Goal: Transaction & Acquisition: Purchase product/service

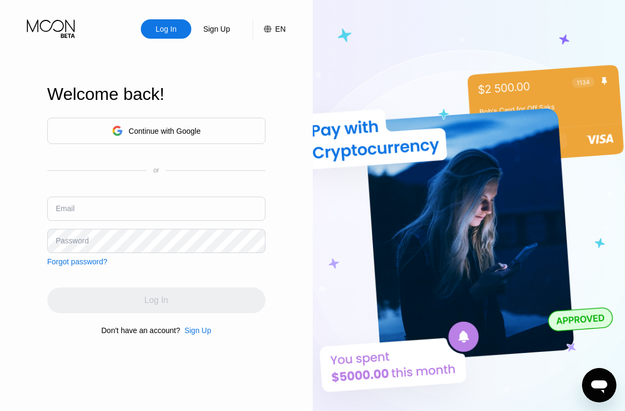
type input "meisterprop@proton.me"
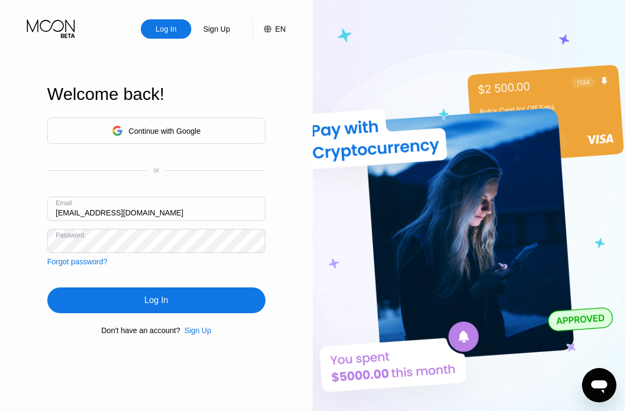
click at [74, 300] on div "Log In" at bounding box center [156, 300] width 218 height 26
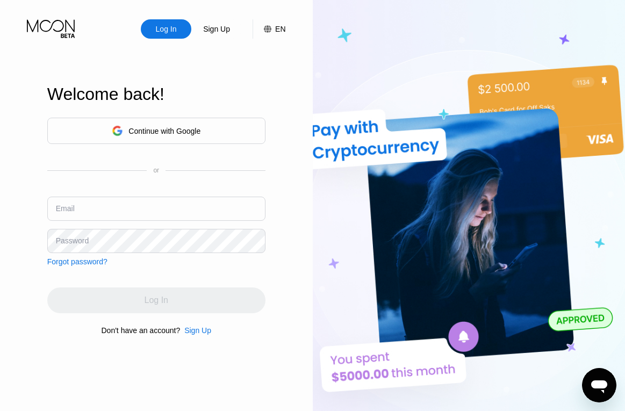
type input "[EMAIL_ADDRESS][DOMAIN_NAME]"
click at [247, 284] on div "Continue with Google or Email [EMAIL_ADDRESS][DOMAIN_NAME] Password Forgot pass…" at bounding box center [156, 226] width 218 height 218
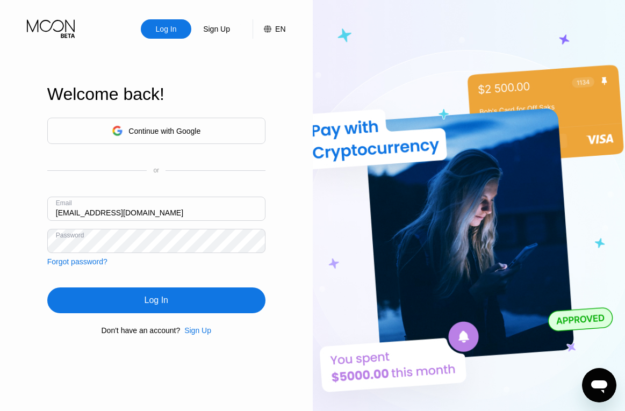
click at [171, 309] on div "Log In" at bounding box center [156, 300] width 218 height 26
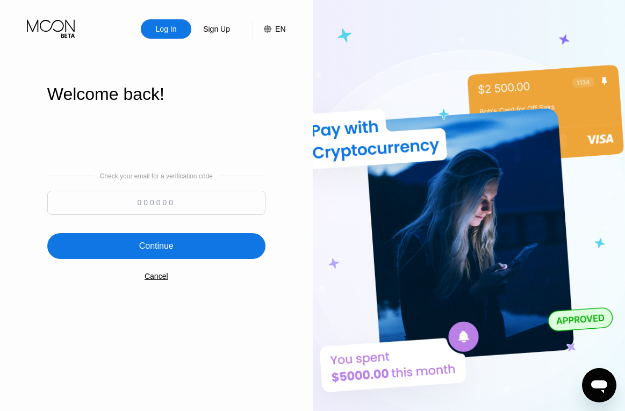
click at [198, 202] on input at bounding box center [156, 203] width 218 height 24
click at [302, 61] on div "Log In Sign Up EN Language Select an item Save Welcome back! Check your email f…" at bounding box center [156, 226] width 313 height 452
click at [167, 204] on input at bounding box center [156, 203] width 218 height 24
paste input "121321"
click at [153, 234] on div "Continue" at bounding box center [156, 246] width 218 height 26
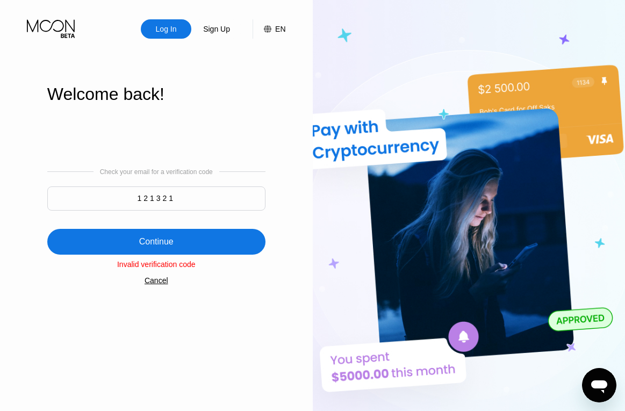
click at [219, 104] on div "Welcome back!" at bounding box center [156, 94] width 218 height 20
click at [156, 194] on input "121321" at bounding box center [156, 198] width 218 height 24
paste input "640136"
type input "640136"
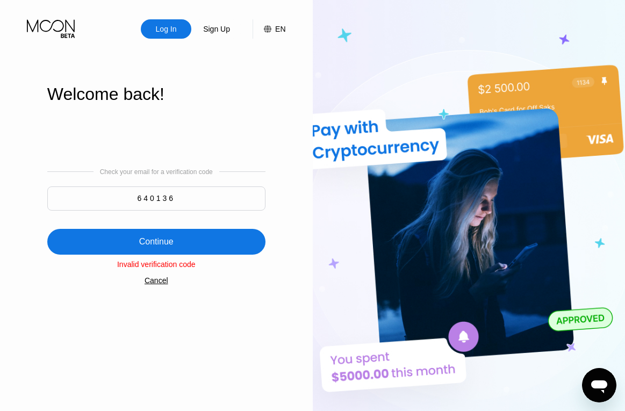
click at [145, 233] on div "Continue" at bounding box center [156, 242] width 218 height 26
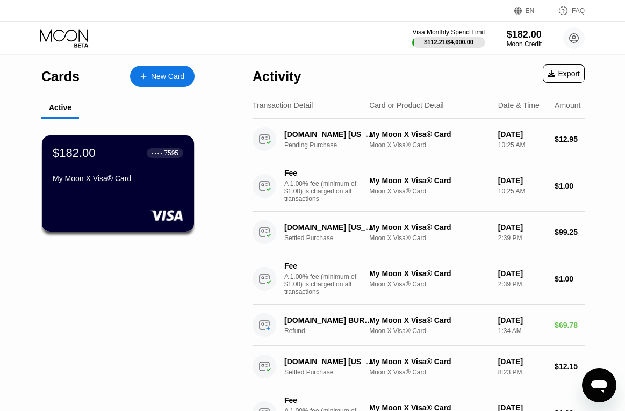
click at [173, 74] on div "New Card" at bounding box center [167, 76] width 33 height 9
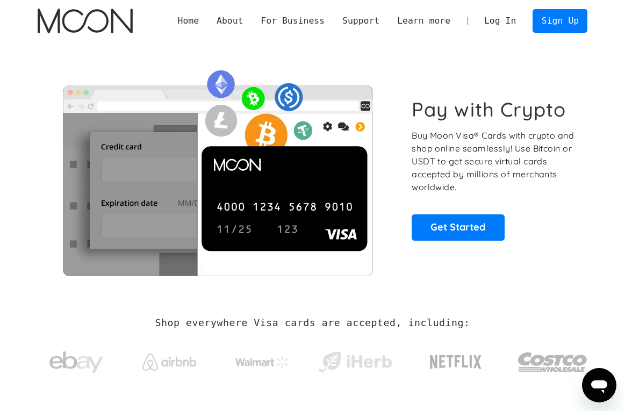
click at [508, 19] on link "Log In" at bounding box center [499, 21] width 49 height 23
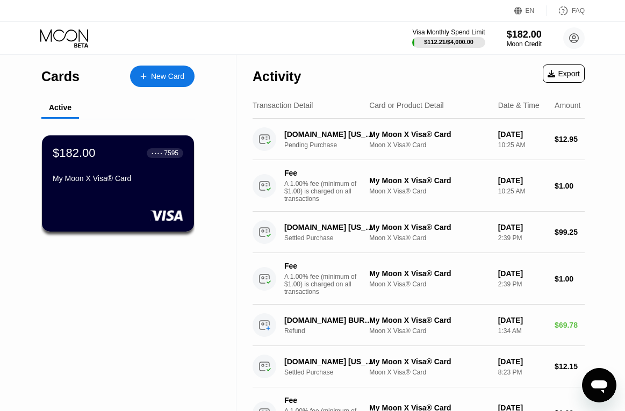
click at [52, 35] on icon at bounding box center [64, 35] width 48 height 12
click at [614, 34] on div "Visa Monthly Spend Limit $112.21 / $4,000.00 $182.00 Moon Credit [EMAIL_ADDRESS…" at bounding box center [312, 38] width 625 height 32
click at [520, 37] on div "$182.00" at bounding box center [524, 33] width 36 height 11
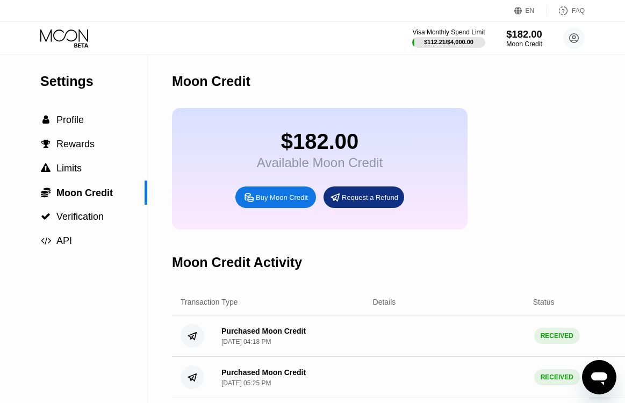
click at [533, 41] on div "Moon Credit" at bounding box center [524, 44] width 36 height 8
click at [286, 202] on div "Buy Moon Credit" at bounding box center [282, 197] width 52 height 9
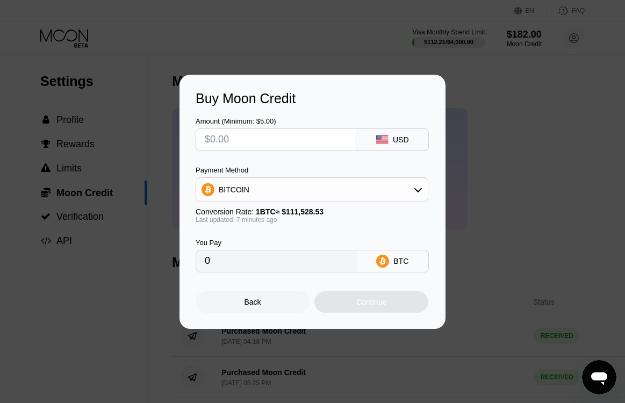
click at [285, 137] on input "text" at bounding box center [276, 139] width 142 height 21
type input "$5"
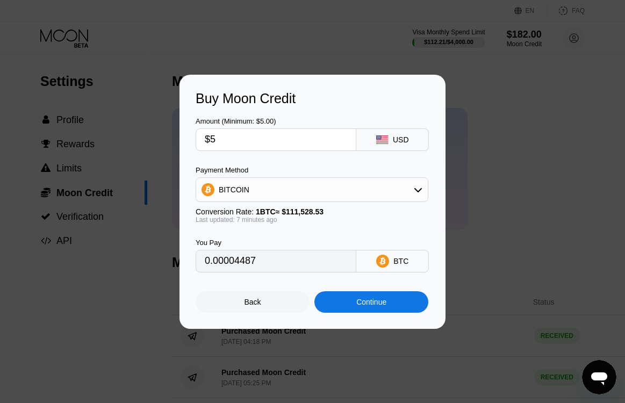
type input "0.00004487"
type input "$50"
type input "0.00044870"
type input "$500"
type input "0.00448697"
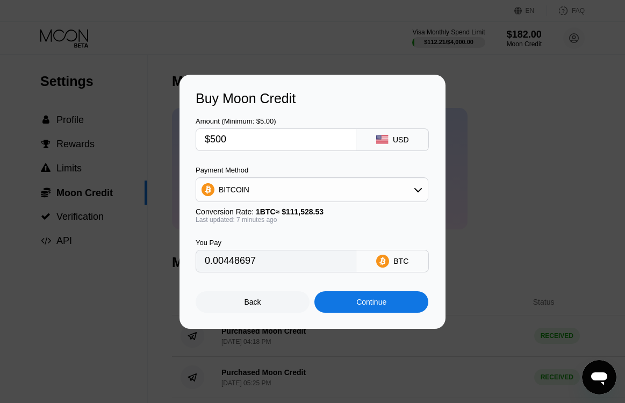
type input "$500"
click at [332, 164] on div "Amount (Minimum: $5.00) $500 USD Payment Method BITCOIN Conversion Rate: 1 BTC …" at bounding box center [313, 189] width 234 height 166
click at [356, 306] on div "Continue" at bounding box center [371, 302] width 30 height 9
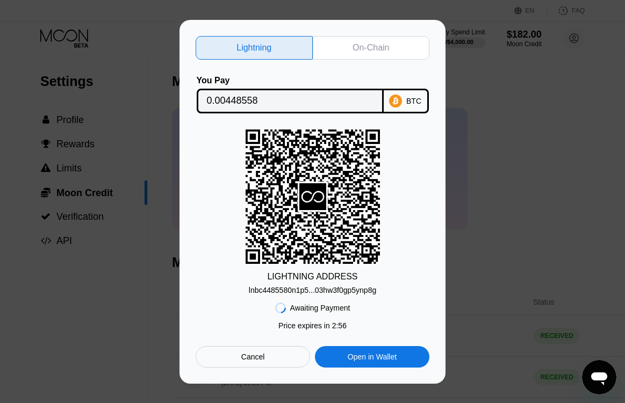
click at [373, 49] on div "On-Chain" at bounding box center [370, 47] width 37 height 11
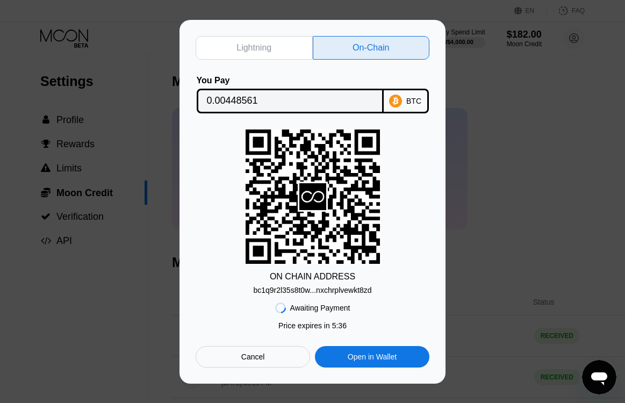
click at [266, 97] on input "0.00448561" at bounding box center [290, 100] width 167 height 21
click at [317, 291] on div "bc1q9r2l35s8t0w...nxchrplvewkt8zd" at bounding box center [312, 290] width 118 height 9
click at [397, 99] on icon at bounding box center [395, 100] width 13 height 13
click at [260, 361] on div "Cancel" at bounding box center [253, 357] width 24 height 10
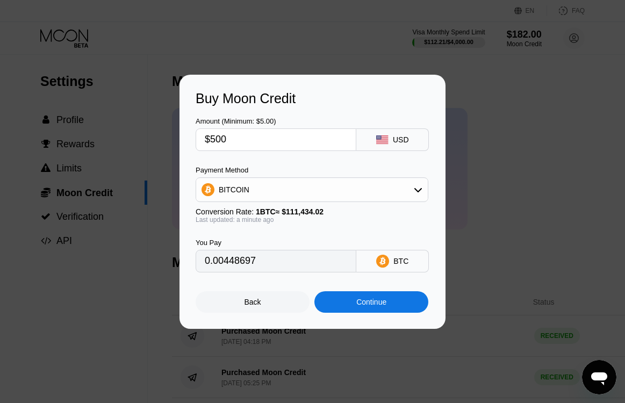
click at [379, 189] on div "BITCOIN" at bounding box center [311, 189] width 231 height 21
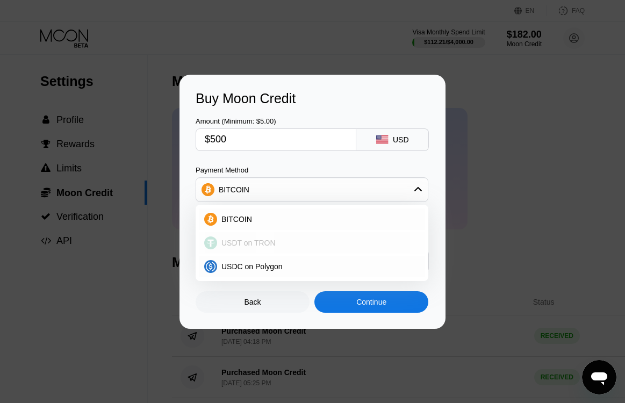
click at [263, 244] on span "USDT on TRON" at bounding box center [248, 242] width 54 height 9
type input "505.05"
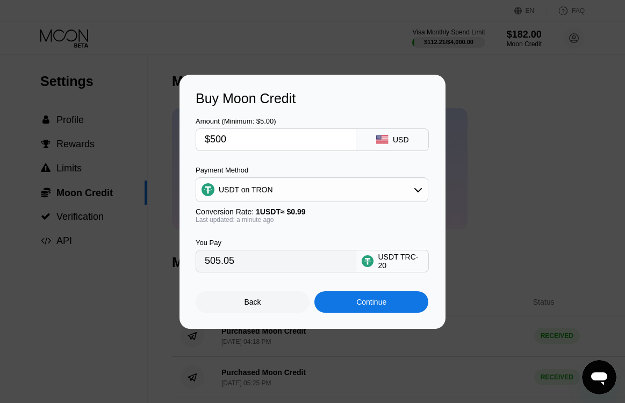
click at [379, 306] on div "Continue" at bounding box center [371, 302] width 30 height 9
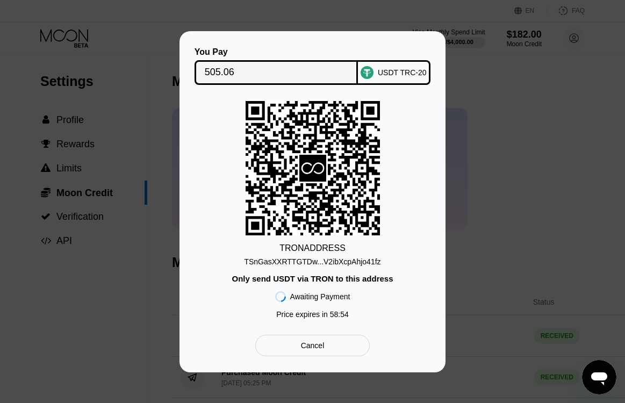
click at [392, 72] on div "USDT TRC-20" at bounding box center [402, 72] width 49 height 9
click at [368, 283] on div "Only send USDT via TRON to this address" at bounding box center [311, 278] width 161 height 9
click at [313, 259] on div "TSnGasXXRTTGTDw...V2ibXcpAhjo41fz" at bounding box center [312, 261] width 136 height 9
click at [539, 176] on div "You Pay 505.06 USDT TRC-20 TRON ADDRESS TSnGasXXRTTGTDw...V2ibXcpAhjo41fz Only …" at bounding box center [312, 201] width 625 height 341
click at [129, 354] on div "You Pay 505.06 USDT TRC-20 TRON ADDRESS TSnGasXXRTTGTDw...V2ibXcpAhjo41fz Only …" at bounding box center [312, 201] width 625 height 341
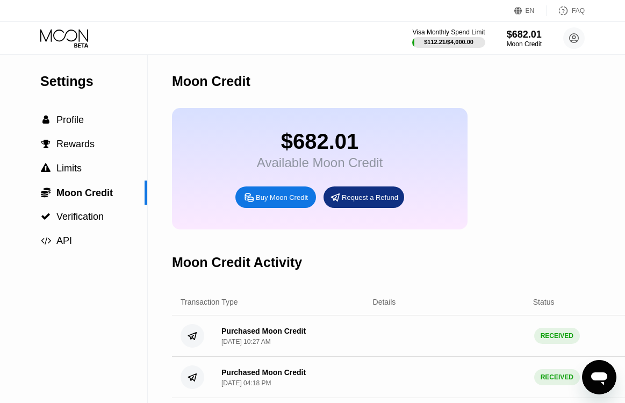
click at [591, 123] on div "$682.01 Available Moon Credit Buy Moon Credit Request a Refund" at bounding box center [452, 168] width 561 height 121
click at [57, 117] on span "Profile" at bounding box center [69, 119] width 27 height 11
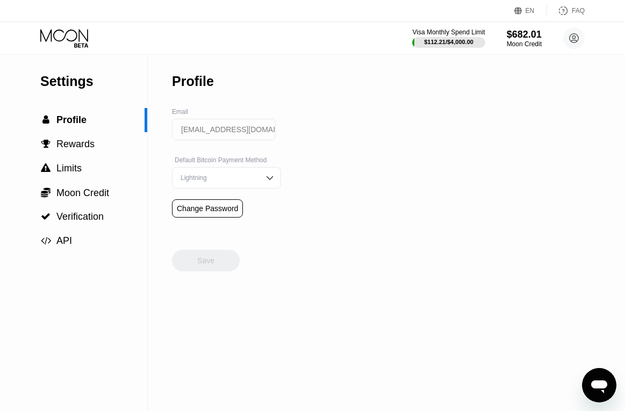
click at [264, 179] on img at bounding box center [269, 177] width 11 height 11
click at [224, 225] on div "On-Chain" at bounding box center [226, 221] width 97 height 8
click at [68, 149] on span "Rewards" at bounding box center [75, 144] width 38 height 11
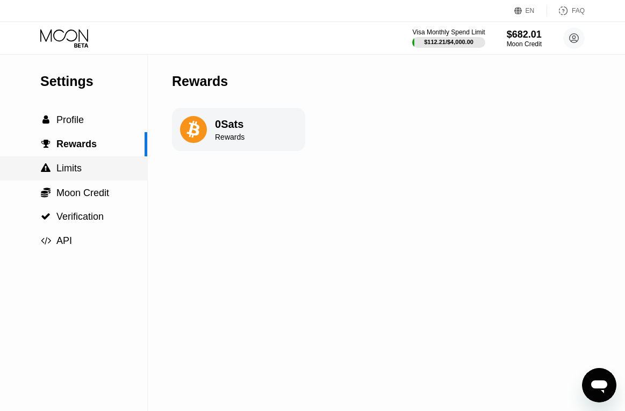
click at [72, 173] on span "Limits" at bounding box center [68, 168] width 25 height 11
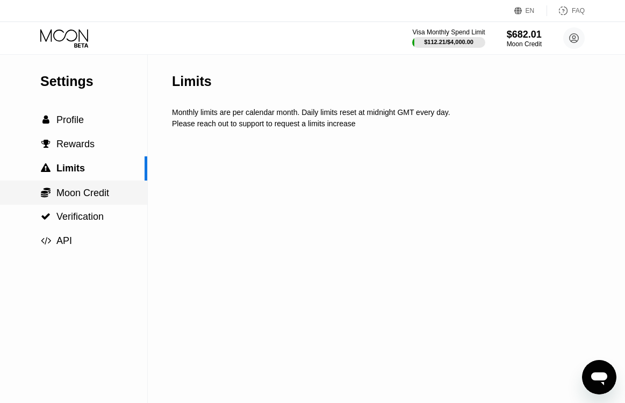
click at [82, 196] on span "Moon Credit" at bounding box center [82, 192] width 53 height 11
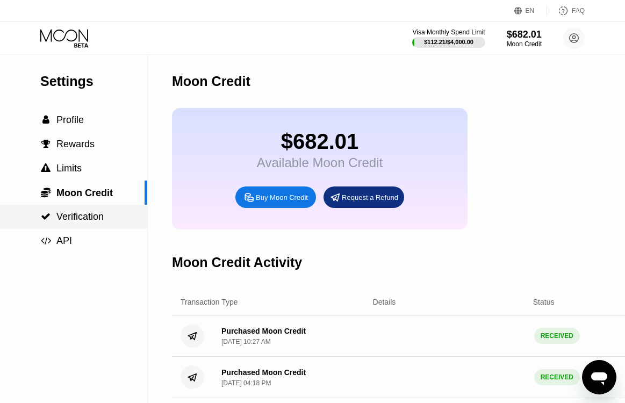
click at [85, 219] on span "Verification" at bounding box center [79, 216] width 47 height 11
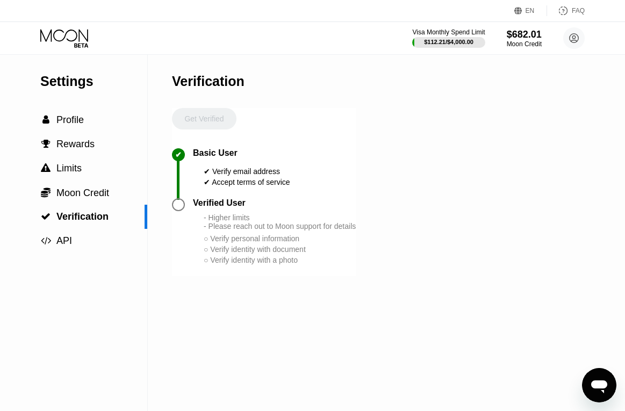
click at [67, 39] on icon at bounding box center [65, 38] width 50 height 19
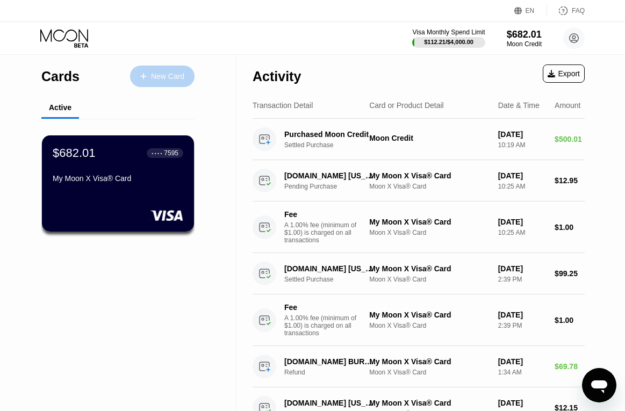
click at [159, 75] on div "New Card" at bounding box center [167, 76] width 33 height 9
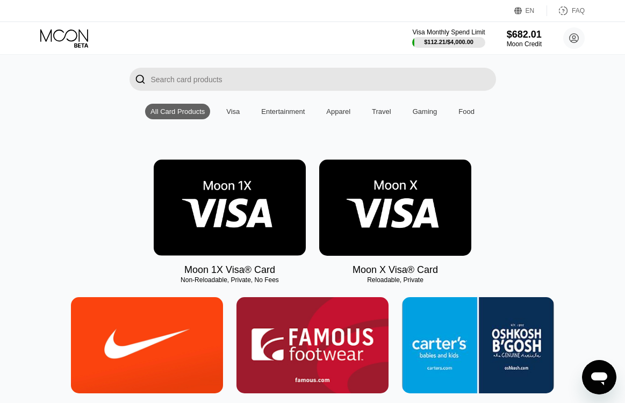
scroll to position [54, 0]
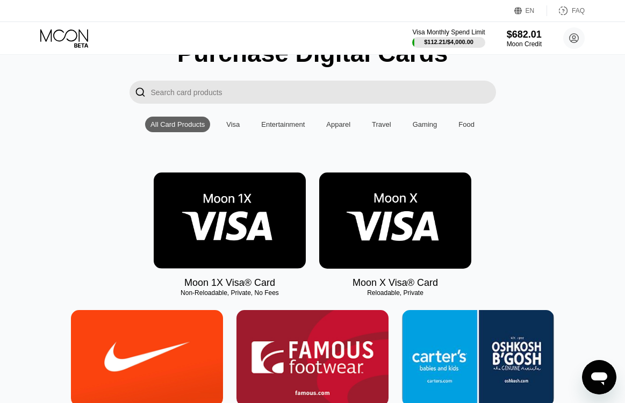
click at [390, 234] on img at bounding box center [395, 220] width 152 height 96
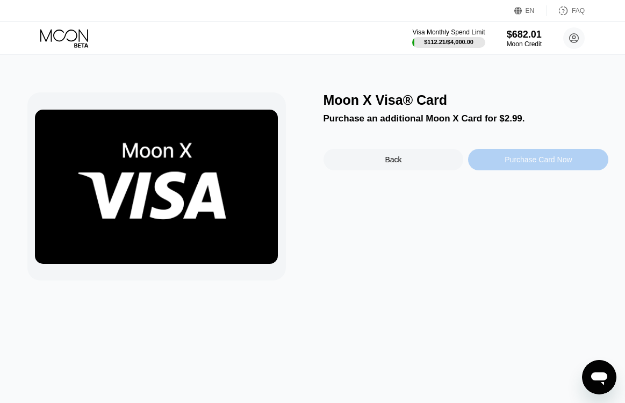
click at [493, 160] on div "Purchase Card Now" at bounding box center [538, 159] width 140 height 21
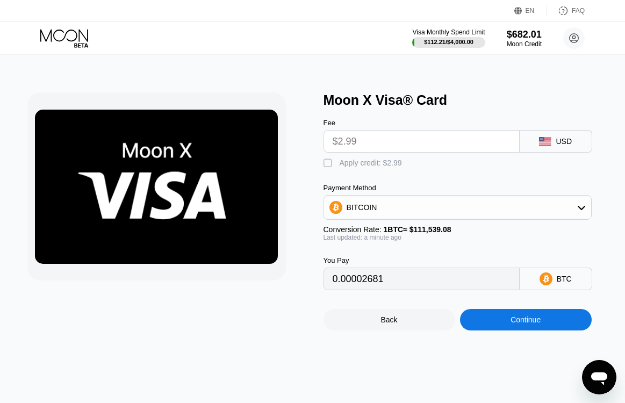
click at [373, 212] on div "BITCOIN" at bounding box center [361, 207] width 31 height 9
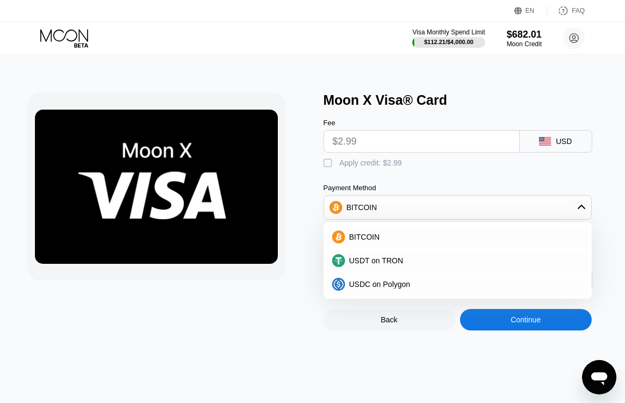
click at [373, 212] on div "BITCOIN" at bounding box center [361, 207] width 31 height 9
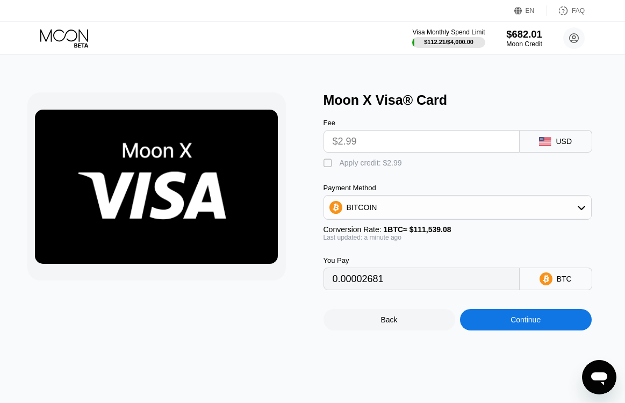
click at [532, 38] on div "$682.01" at bounding box center [524, 33] width 36 height 11
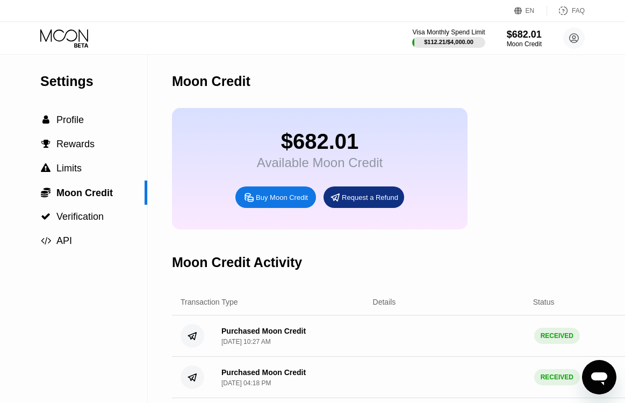
click at [68, 42] on icon at bounding box center [65, 38] width 50 height 19
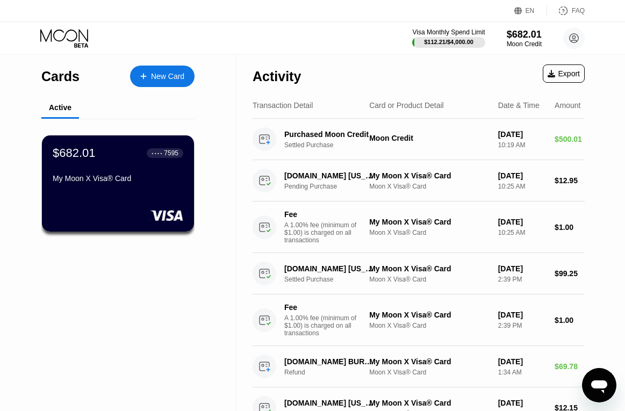
click at [141, 77] on icon at bounding box center [143, 77] width 6 height 8
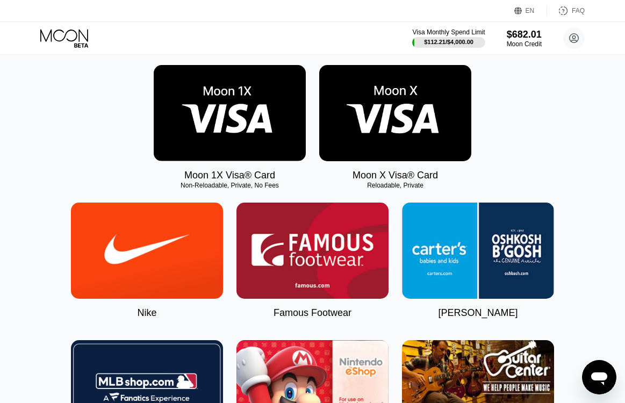
scroll to position [215, 0]
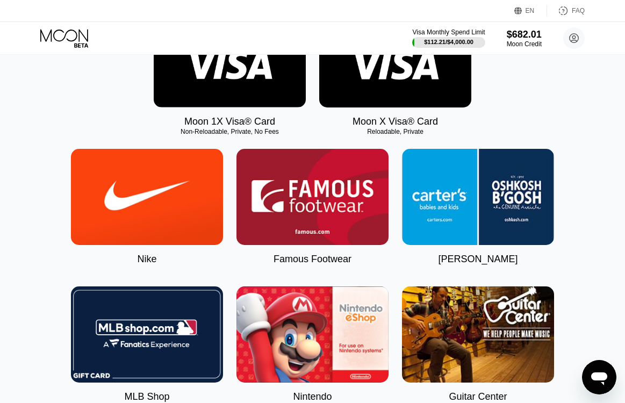
click at [393, 75] on img at bounding box center [395, 59] width 152 height 96
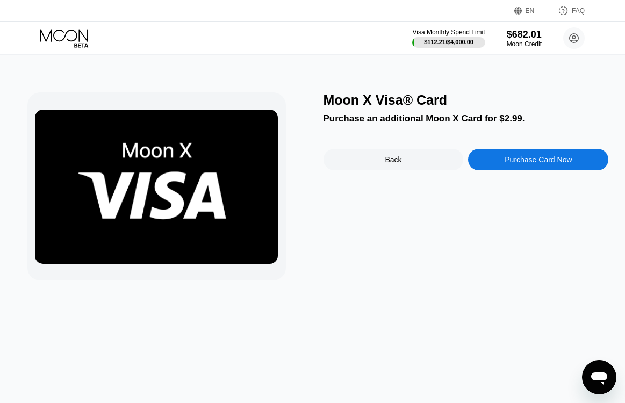
click at [527, 160] on div "Purchase Card Now" at bounding box center [537, 159] width 67 height 9
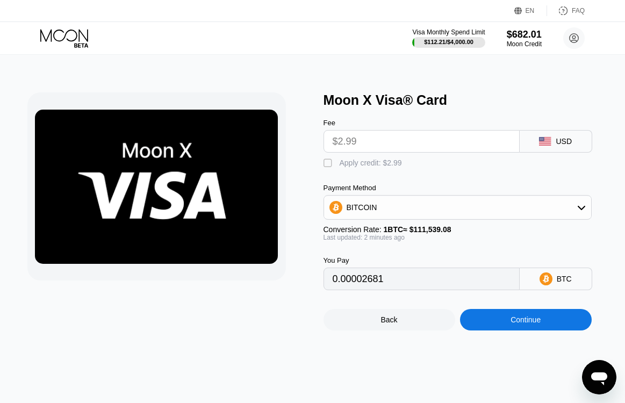
click at [373, 106] on div "Moon X Visa® Card" at bounding box center [465, 100] width 285 height 16
click at [374, 105] on div "Moon X Visa® Card" at bounding box center [465, 100] width 285 height 16
click at [375, 105] on div "Moon X Visa® Card" at bounding box center [465, 100] width 285 height 16
click at [534, 91] on div "Moon X Visa® Card Fee $2.99 USD  Apply credit: $2.99 Payment Method BITCOIN Co…" at bounding box center [312, 229] width 633 height 348
click at [527, 103] on div "Moon X Visa® Card" at bounding box center [465, 100] width 285 height 16
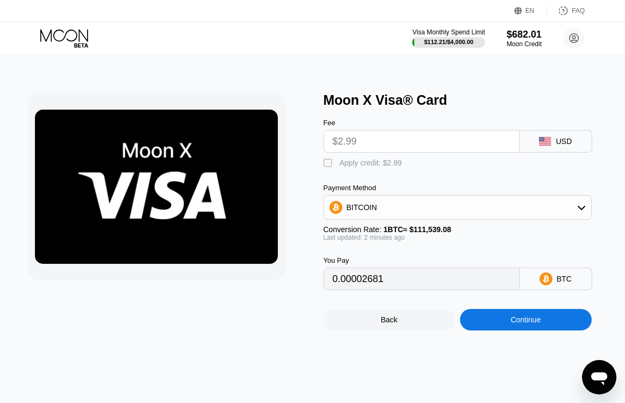
click at [527, 324] on div "Continue" at bounding box center [525, 319] width 30 height 9
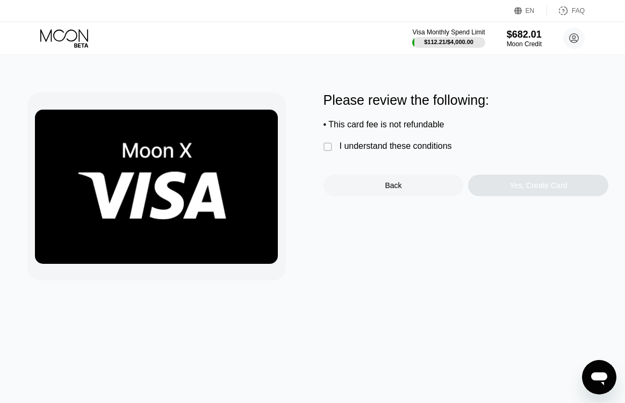
click at [369, 148] on div "I understand these conditions" at bounding box center [395, 146] width 112 height 10
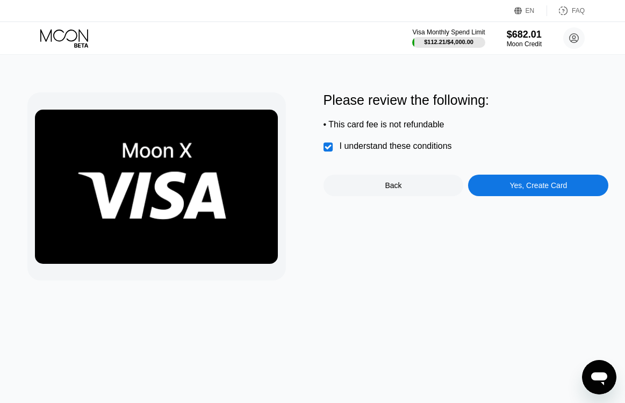
click at [501, 189] on div "Yes, Create Card" at bounding box center [538, 185] width 140 height 21
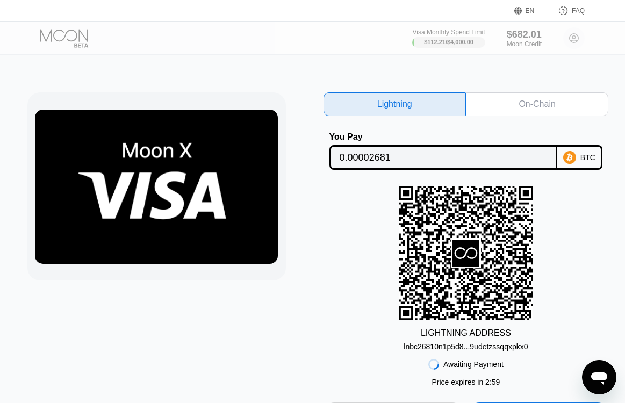
click at [531, 99] on div "On-Chain" at bounding box center [536, 104] width 37 height 11
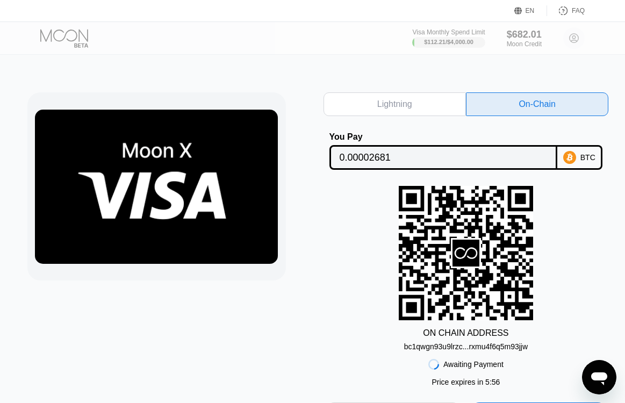
click at [82, 31] on div at bounding box center [73, 38] width 66 height 19
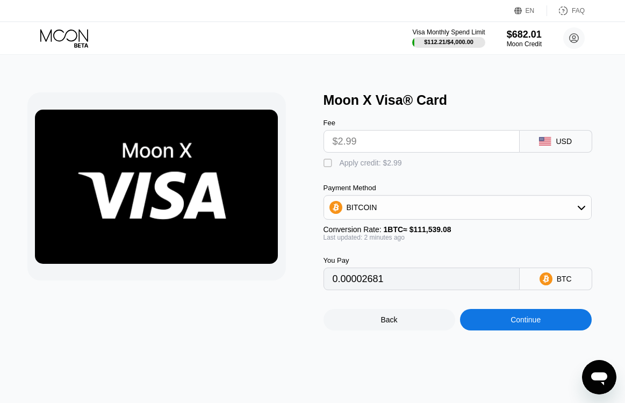
click at [60, 29] on icon at bounding box center [65, 38] width 50 height 19
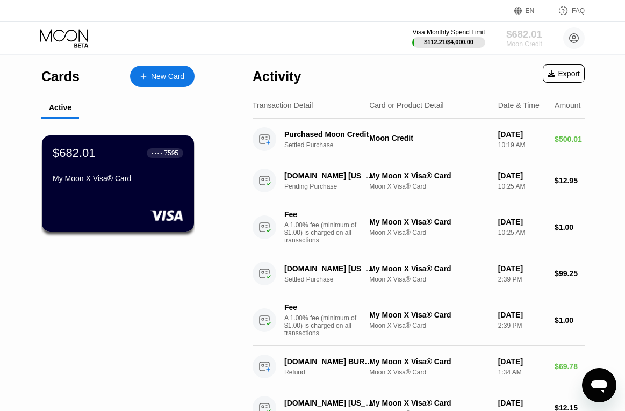
click at [527, 45] on div "Moon Credit" at bounding box center [524, 44] width 36 height 8
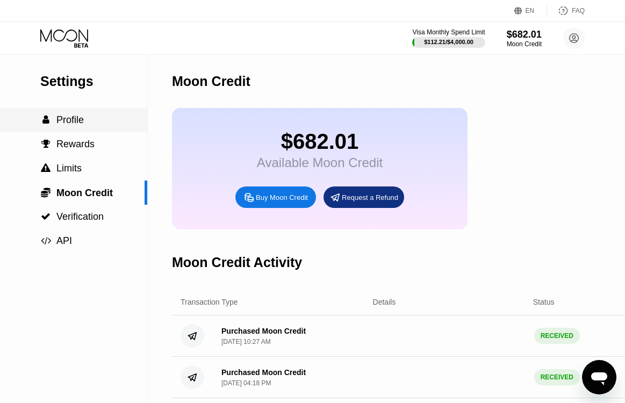
click at [64, 125] on span "Profile" at bounding box center [69, 119] width 27 height 11
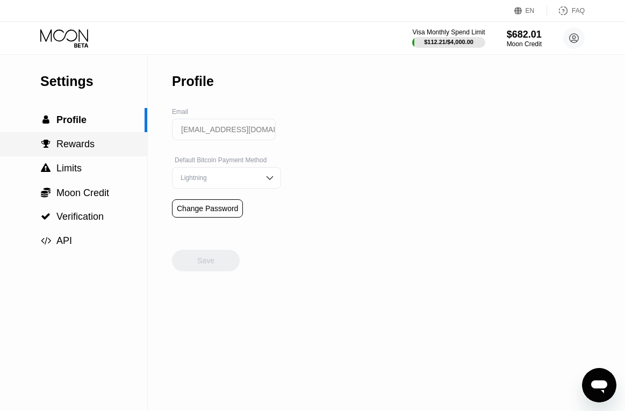
click at [74, 148] on span "Rewards" at bounding box center [75, 144] width 38 height 11
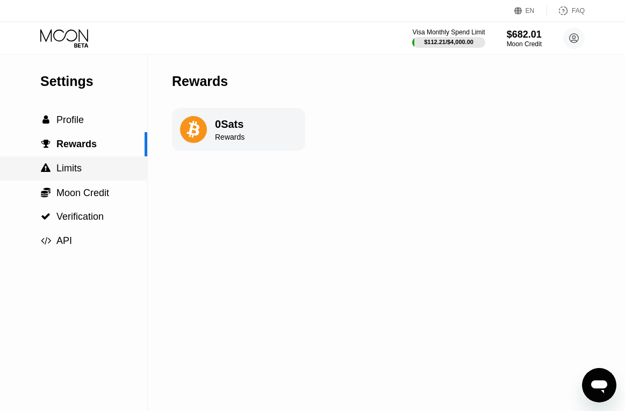
click at [73, 164] on div " Limits" at bounding box center [73, 168] width 147 height 24
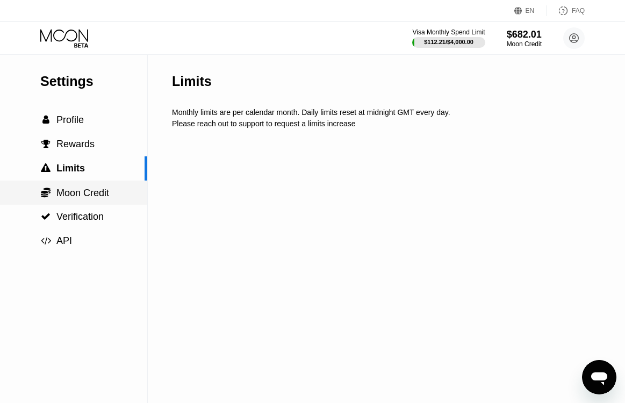
click at [82, 203] on div " Moon Credit" at bounding box center [73, 192] width 147 height 24
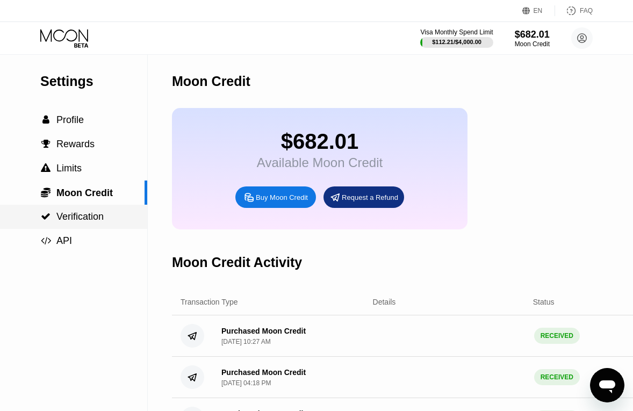
click at [82, 219] on span "Verification" at bounding box center [79, 216] width 47 height 11
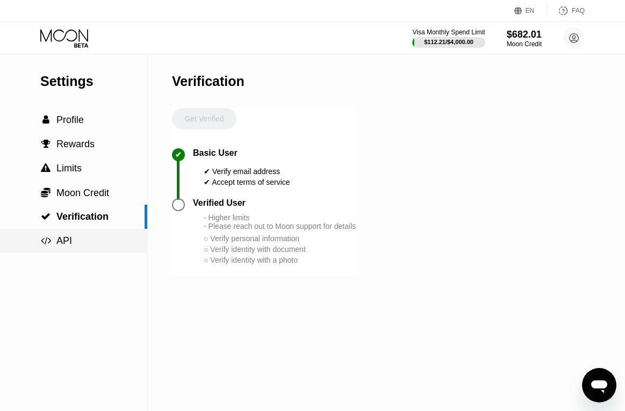
click at [76, 247] on div " API" at bounding box center [73, 240] width 147 height 11
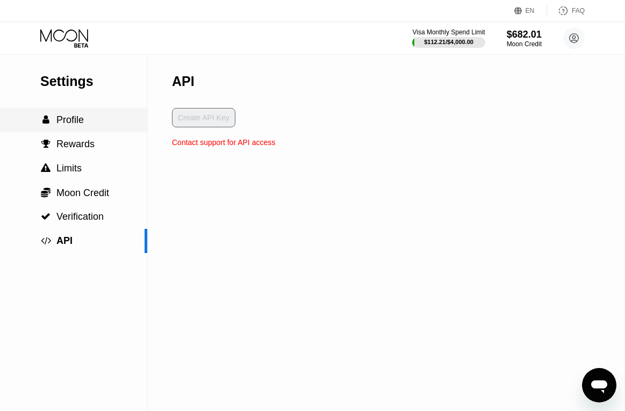
click at [61, 132] on div " Profile" at bounding box center [73, 120] width 147 height 24
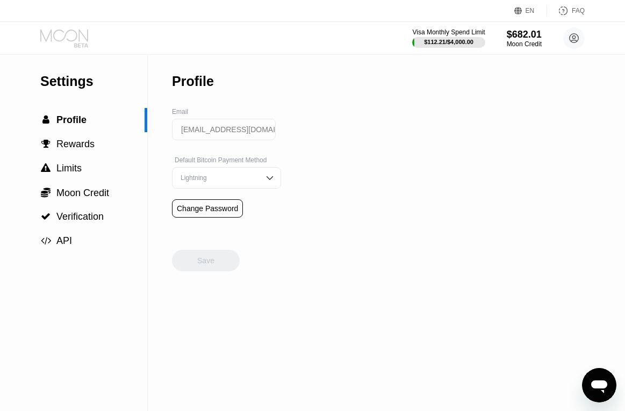
click at [62, 36] on icon at bounding box center [65, 38] width 50 height 19
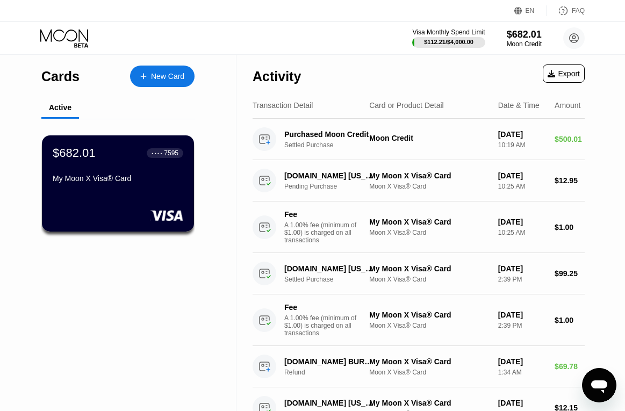
click at [176, 72] on div "New Card" at bounding box center [167, 76] width 33 height 9
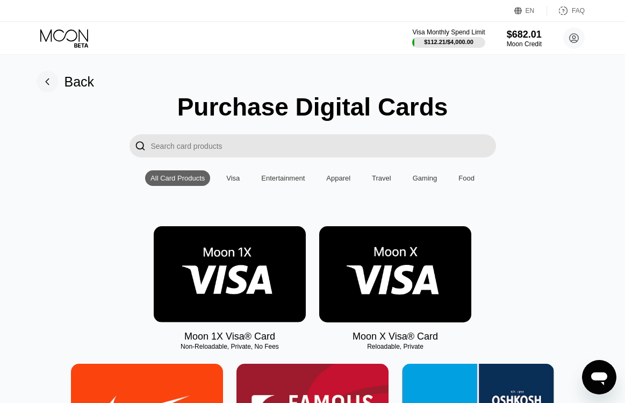
click at [345, 340] on div "Moon X Visa® Card Reloadable, Private" at bounding box center [395, 284] width 152 height 116
drag, startPoint x: 350, startPoint y: 343, endPoint x: 443, endPoint y: 353, distance: 94.0
click at [443, 342] on div "Moon X Visa® Card Reloadable, Private" at bounding box center [395, 284] width 152 height 116
click at [374, 249] on img at bounding box center [395, 274] width 152 height 96
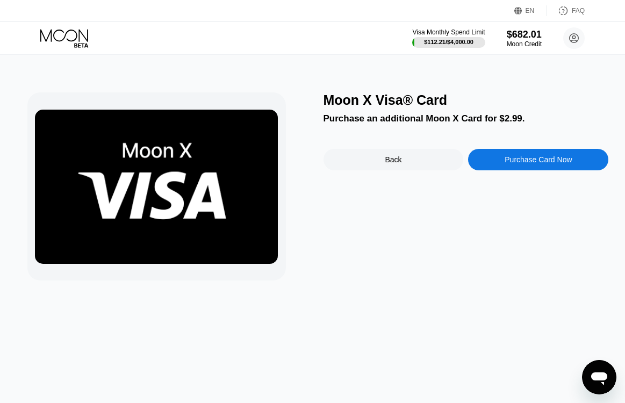
click at [530, 162] on div "Purchase Card Now" at bounding box center [537, 159] width 67 height 9
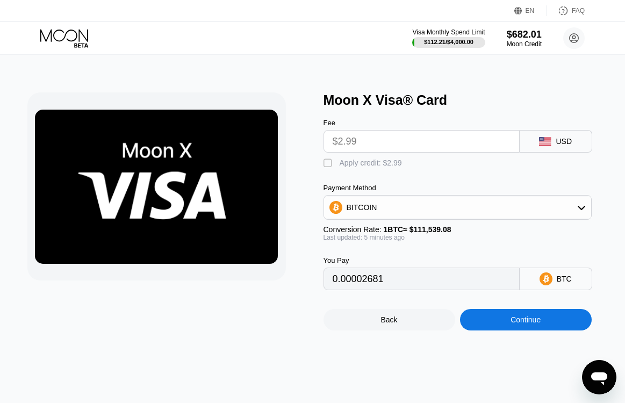
click at [404, 147] on input "$2.99" at bounding box center [421, 141] width 178 height 21
click at [349, 143] on input "$2.99" at bounding box center [421, 141] width 178 height 21
drag, startPoint x: 371, startPoint y: 145, endPoint x: 309, endPoint y: 141, distance: 61.9
click at [309, 141] on div "Moon X Visa® Card Fee $2.99 USD  Apply credit: $2.99 Payment Method BITCOIN Co…" at bounding box center [312, 211] width 570 height 238
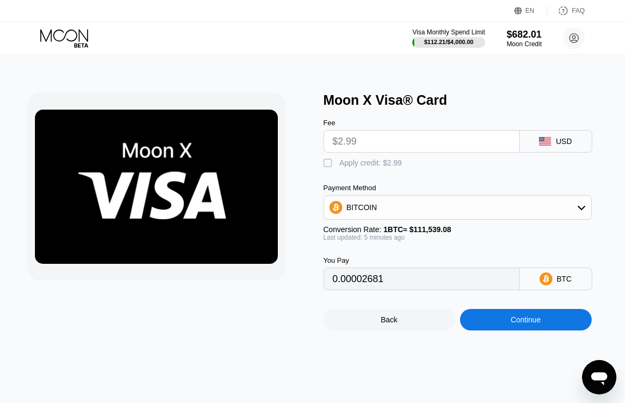
click at [320, 163] on div "Moon X Visa® Card Fee $2.99 USD  Apply credit: $2.99 Payment Method BITCOIN Co…" at bounding box center [312, 211] width 570 height 238
click at [329, 169] on div " Apply credit: $2.99" at bounding box center [365, 163] width 84 height 11
click at [329, 169] on div " Apply credit: $2.99" at bounding box center [365, 163] width 84 height 11
click at [329, 169] on div " Apply credit: $2.99" at bounding box center [365, 163] width 84 height 11
type input "0"
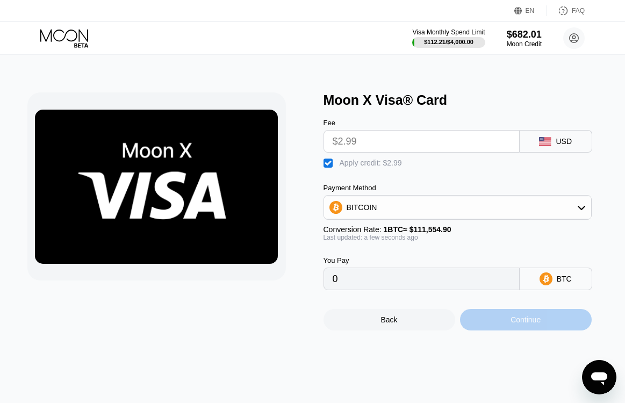
click at [520, 324] on div "Continue" at bounding box center [525, 319] width 30 height 9
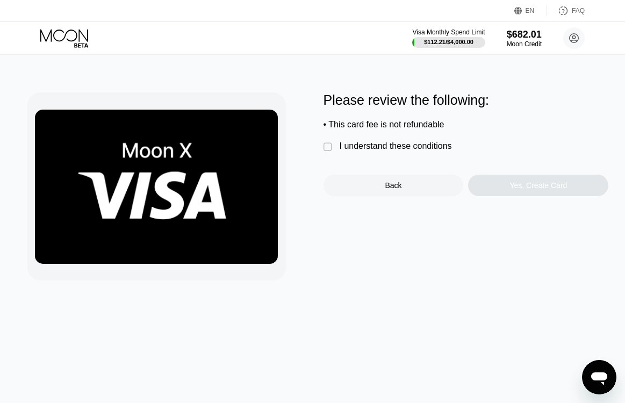
click at [336, 153] on div " I understand these conditions" at bounding box center [390, 146] width 134 height 11
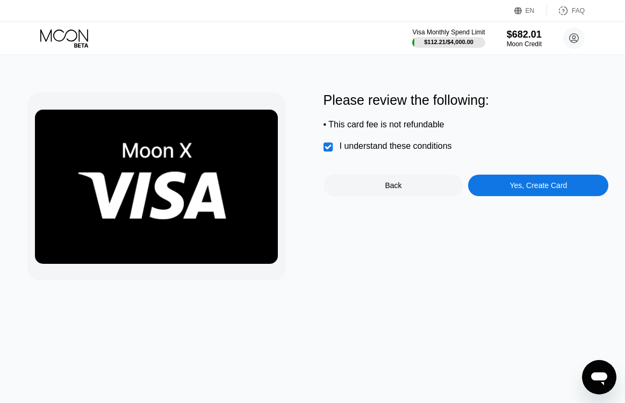
click at [532, 189] on div "Yes, Create Card" at bounding box center [537, 185] width 57 height 9
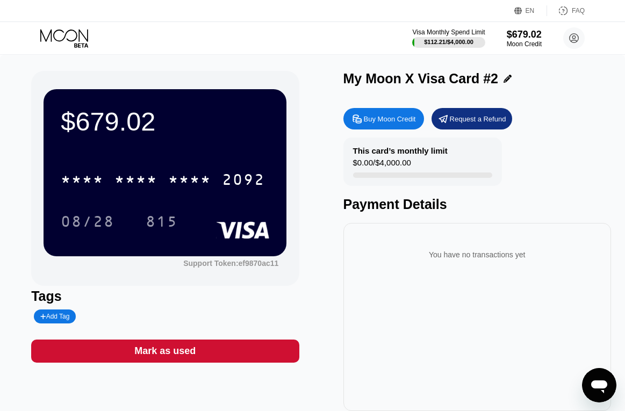
click at [503, 82] on icon at bounding box center [507, 79] width 8 height 8
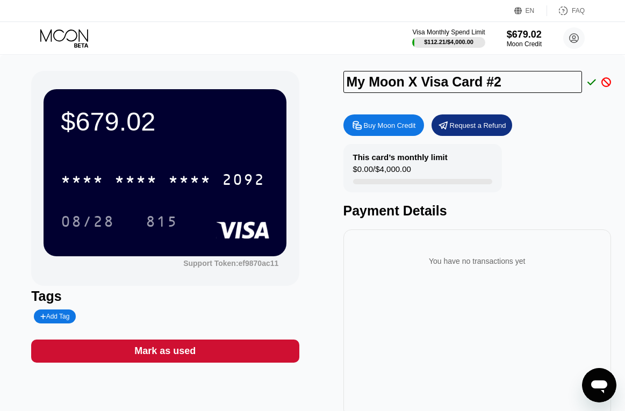
drag, startPoint x: 510, startPoint y: 83, endPoint x: 241, endPoint y: 102, distance: 269.7
click at [347, 96] on div "My Moon X Visa Card #2" at bounding box center [476, 84] width 267 height 27
click at [410, 86] on input "Text input field" at bounding box center [462, 82] width 239 height 22
type input "[PERSON_NAME]"
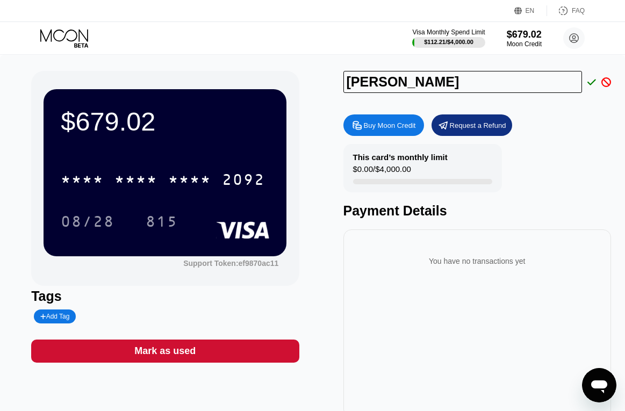
click at [587, 85] on icon at bounding box center [591, 82] width 9 height 10
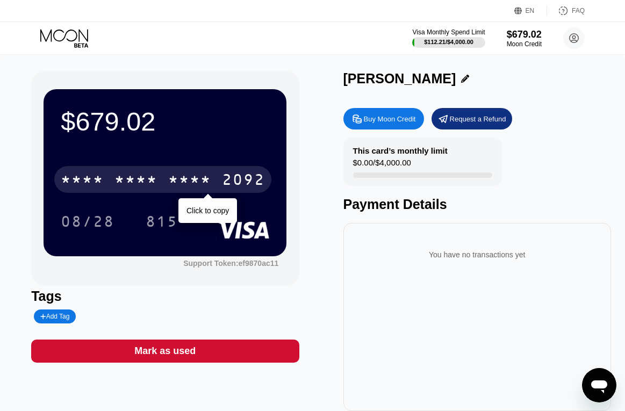
click at [193, 187] on div "* * * *" at bounding box center [189, 180] width 43 height 17
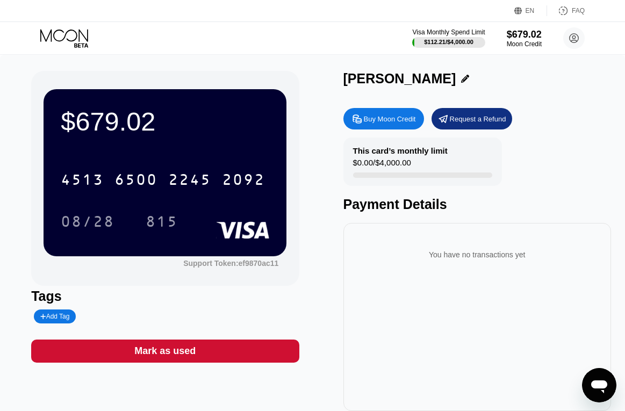
drag, startPoint x: 152, startPoint y: 79, endPoint x: 233, endPoint y: 78, distance: 80.6
click at [152, 79] on div "$679.02 4513 6500 2245 2092 08/28 815 Support Token: ef9870ac11" at bounding box center [164, 178] width 267 height 215
click at [283, 38] on div "Visa Monthly Spend Limit $112.21 / $4,000.00 $679.02 Moon Credit [EMAIL_ADDRESS…" at bounding box center [312, 38] width 625 height 32
